Goal: Task Accomplishment & Management: Use online tool/utility

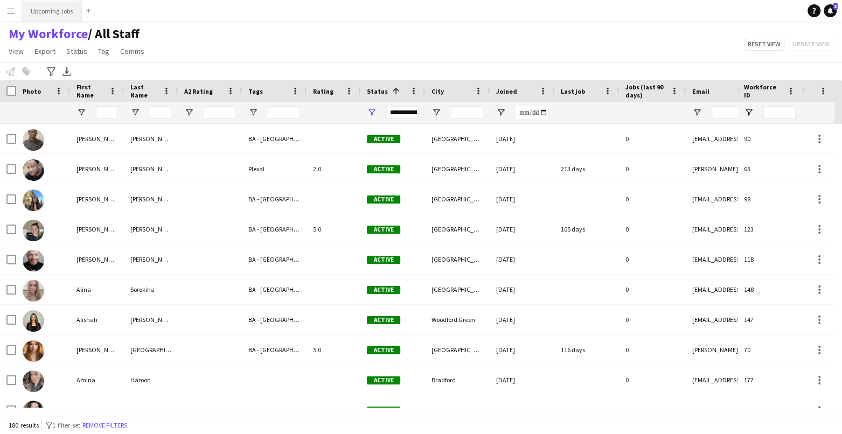
click at [60, 16] on button "Upcoming Jobs Close" at bounding box center [52, 11] width 60 height 21
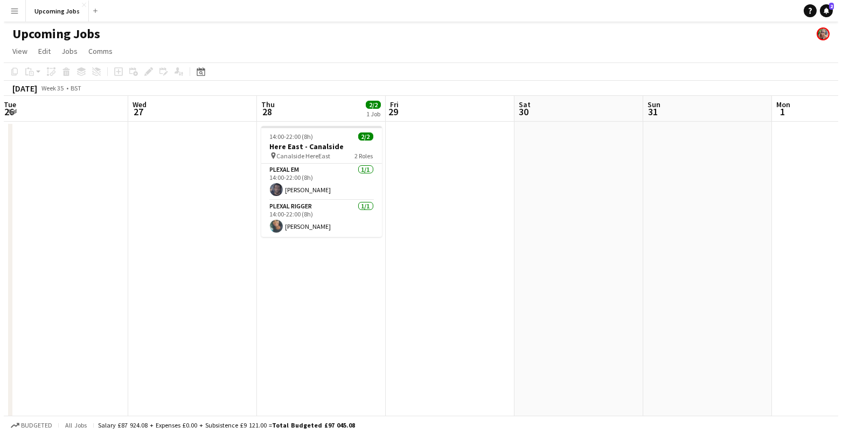
scroll to position [0, 257]
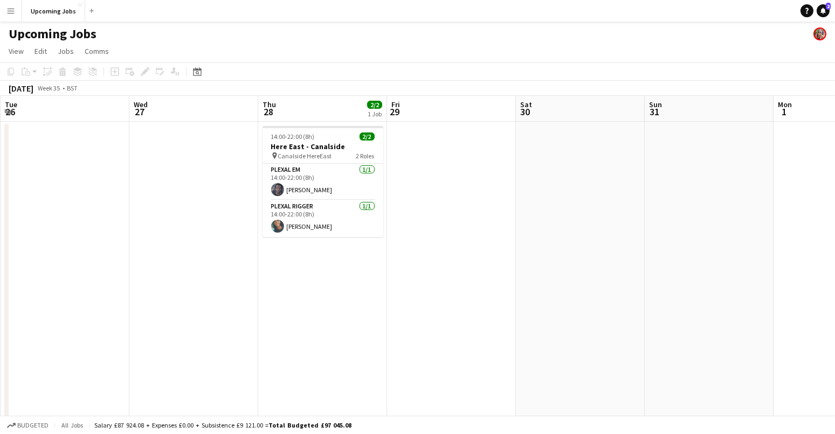
click at [12, 11] on app-icon "Menu" at bounding box center [10, 10] width 9 height 9
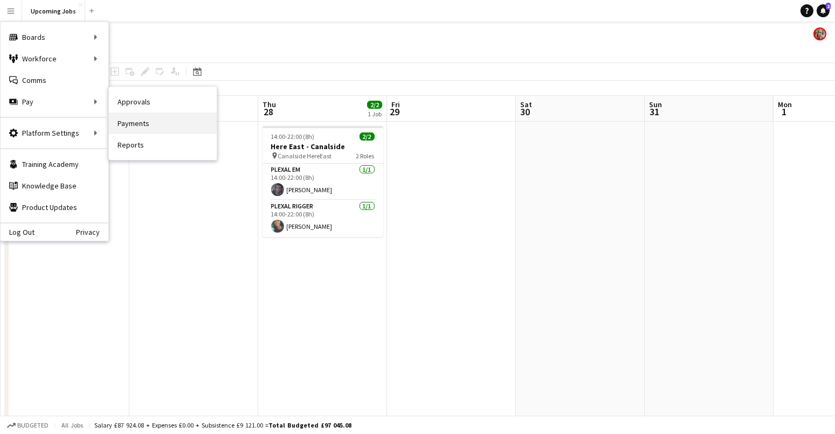
click at [134, 123] on link "Payments" at bounding box center [163, 124] width 108 height 22
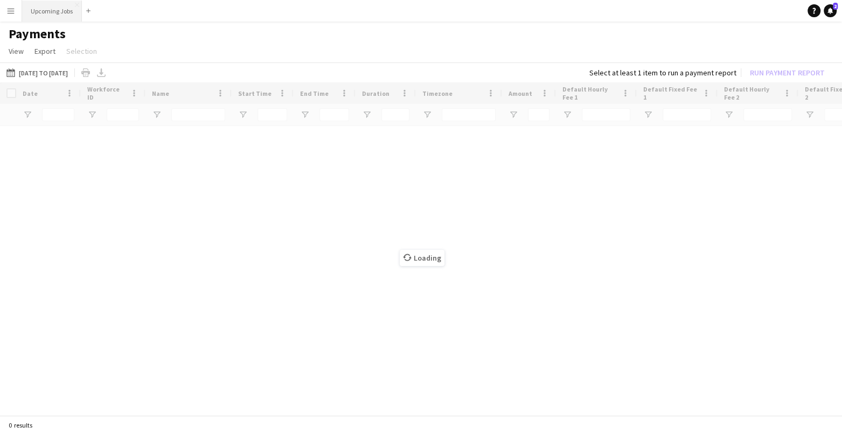
type input "*****"
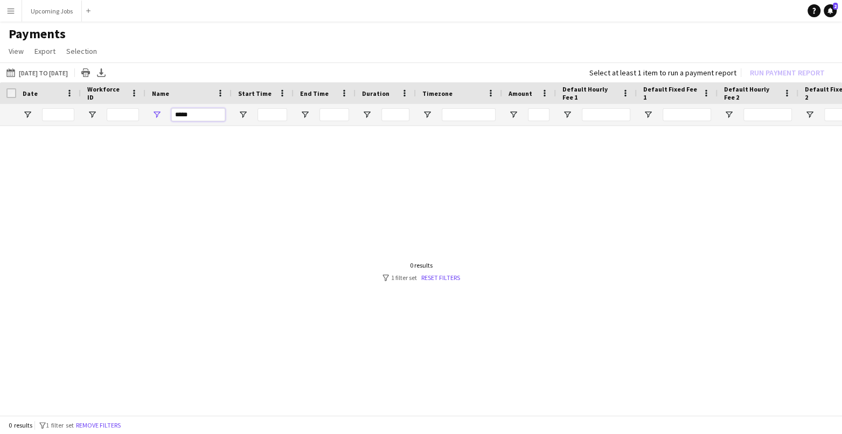
drag, startPoint x: 197, startPoint y: 115, endPoint x: 110, endPoint y: 110, distance: 86.4
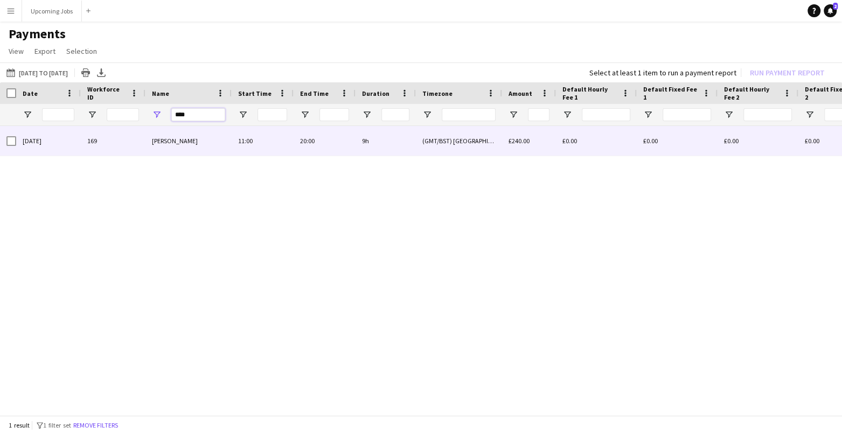
type input "****"
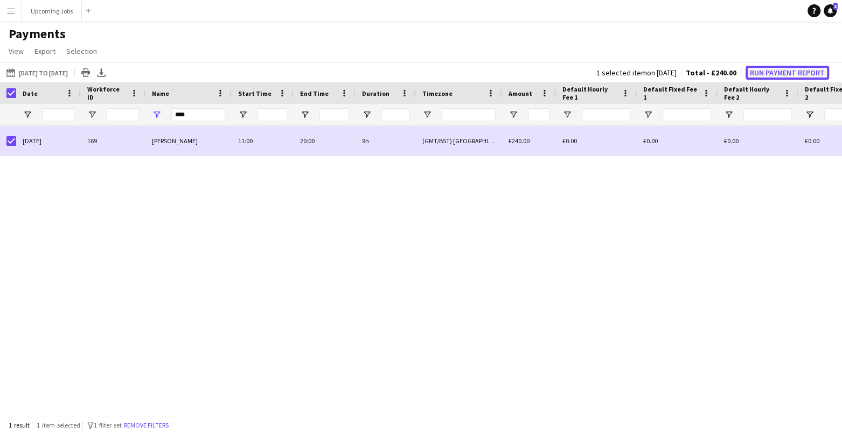
click at [762, 74] on button "Run Payment Report" at bounding box center [788, 73] width 84 height 14
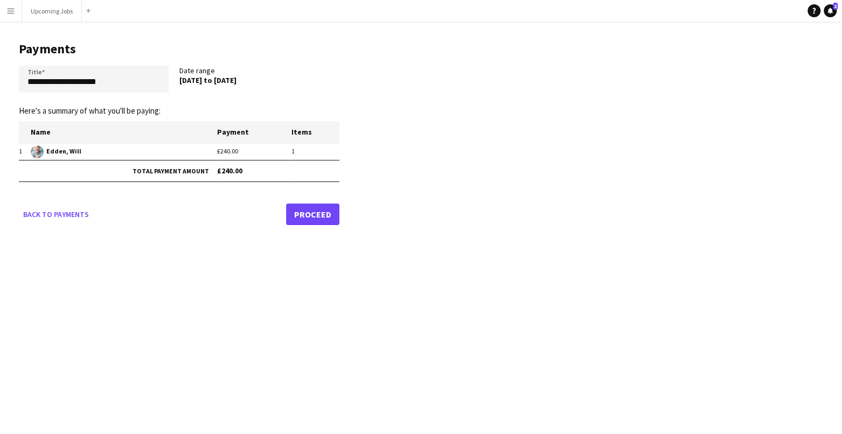
click at [309, 206] on link "Proceed" at bounding box center [312, 215] width 53 height 22
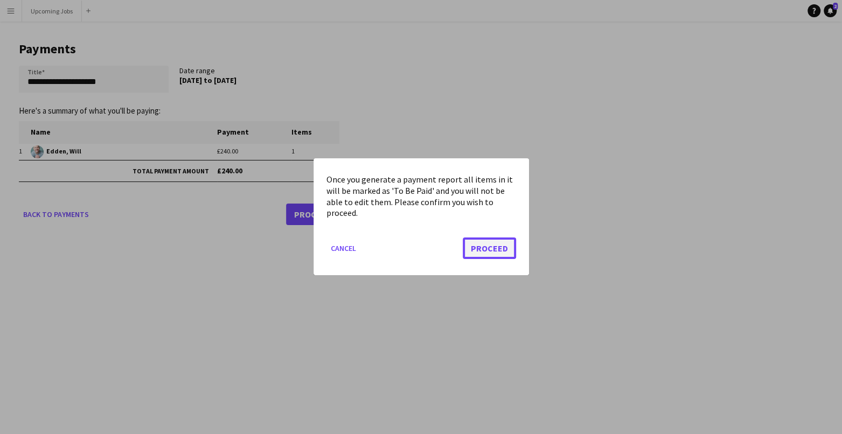
click at [485, 238] on button "Proceed" at bounding box center [489, 249] width 53 height 22
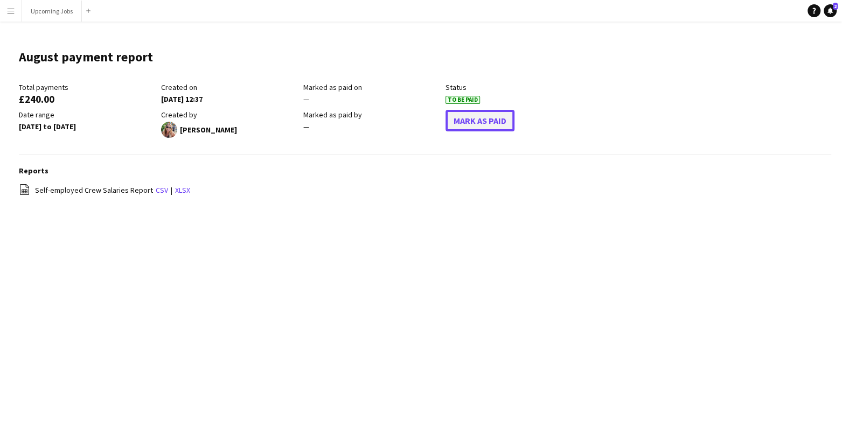
click at [480, 127] on button "Mark As Paid" at bounding box center [480, 121] width 69 height 22
